Goal: Task Accomplishment & Management: Complete application form

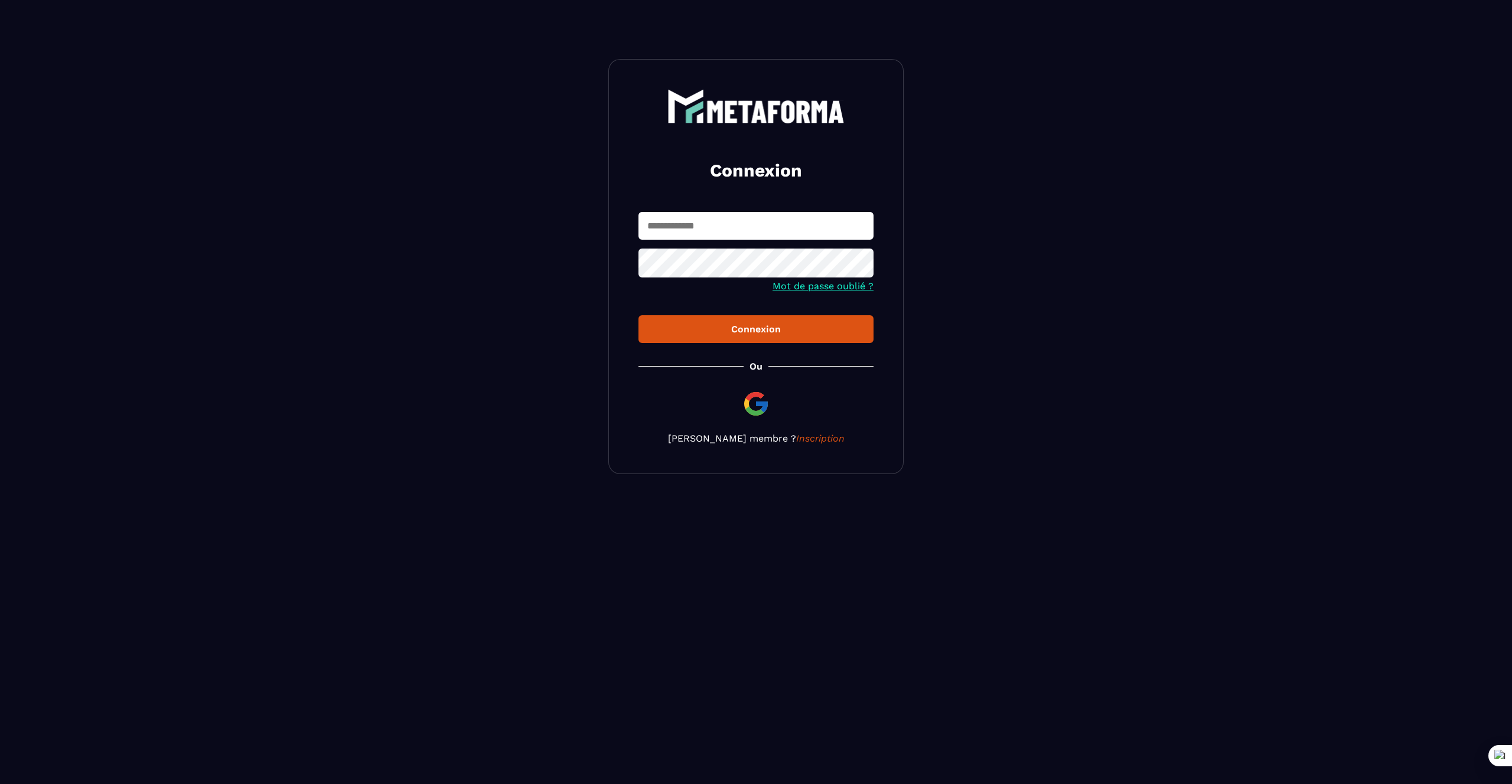
click at [671, 225] on input "text" at bounding box center [756, 226] width 235 height 28
click at [700, 227] on input "text" at bounding box center [756, 226] width 235 height 28
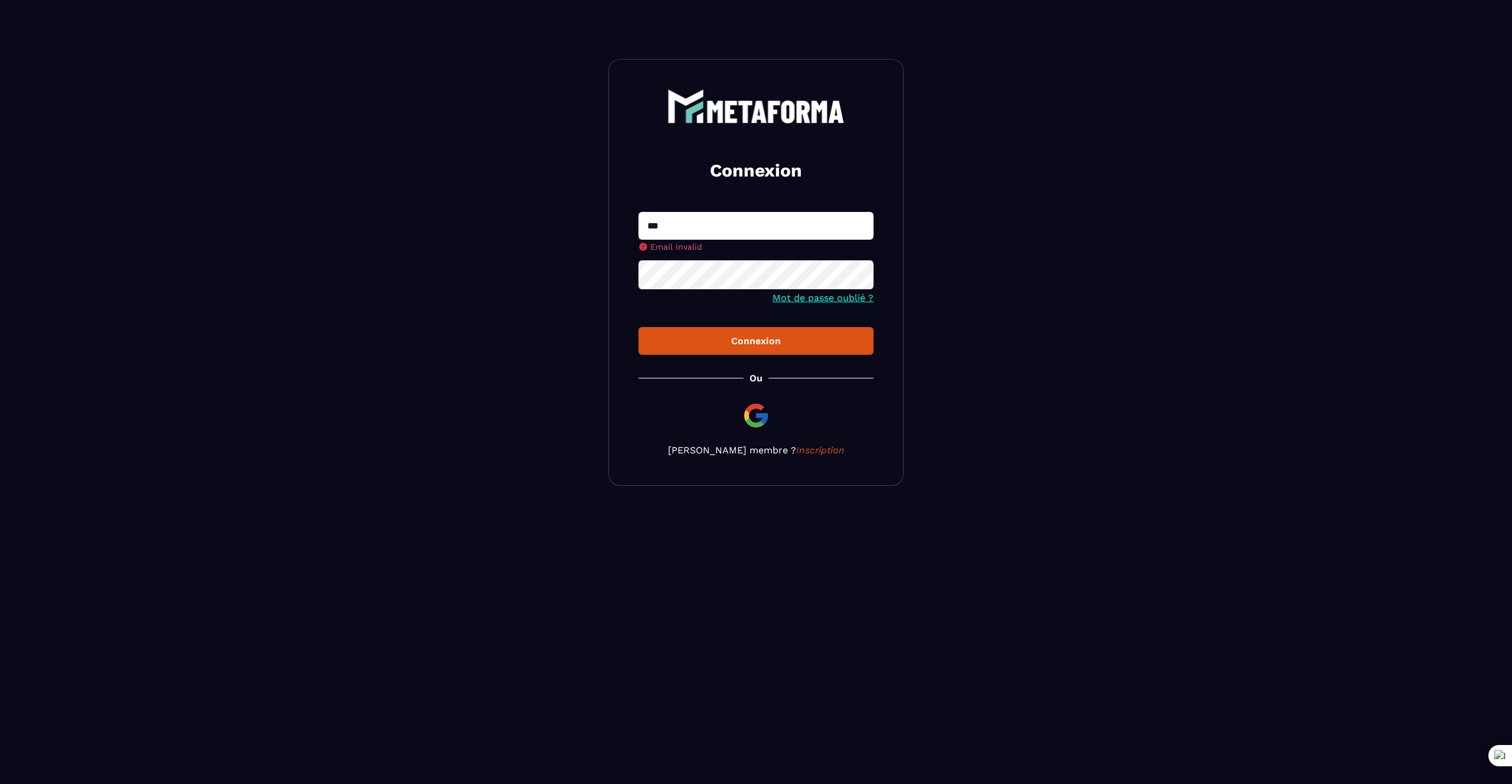
type input "**********"
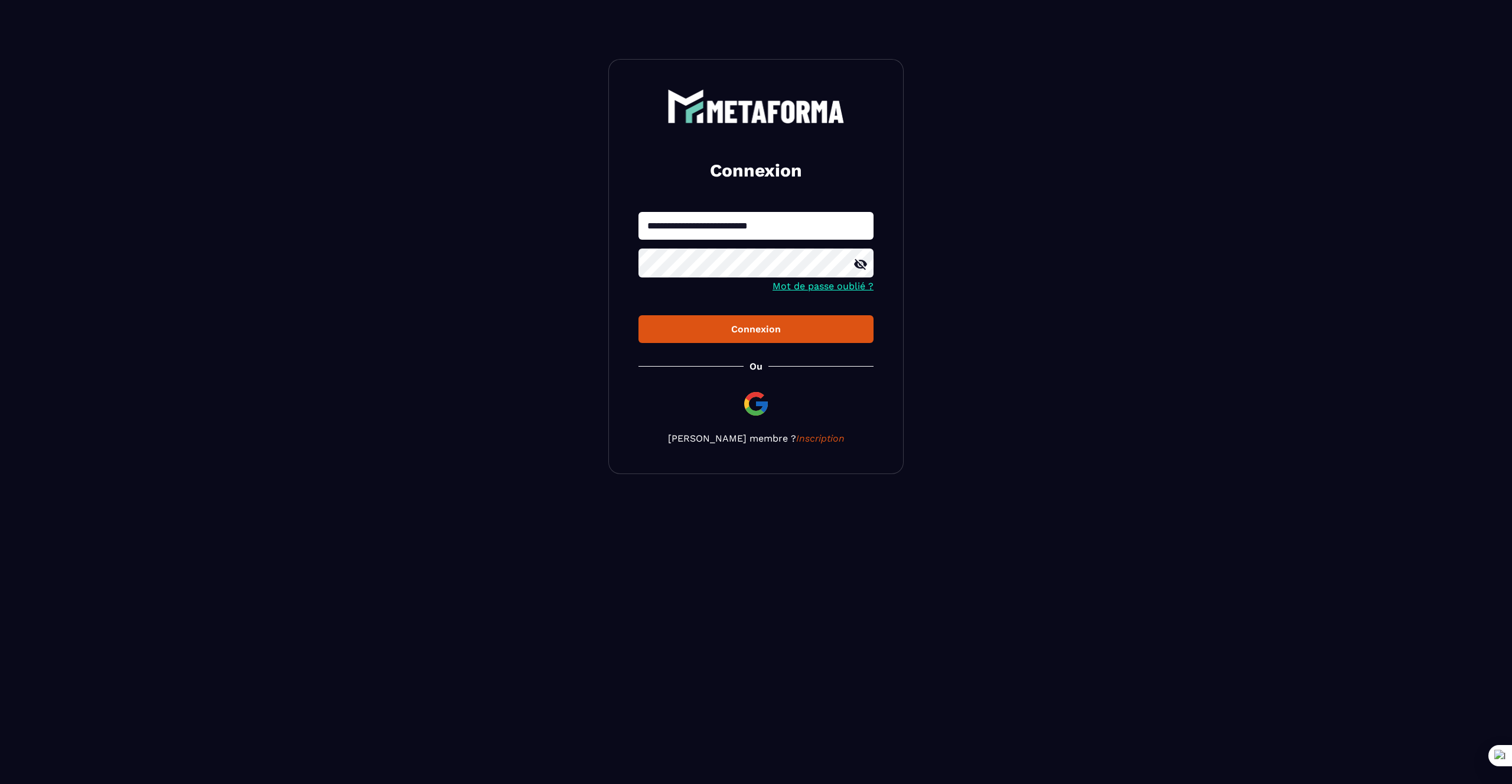
click at [639, 315] on button "Connexion" at bounding box center [756, 329] width 235 height 28
